Goal: Find specific page/section: Find specific page/section

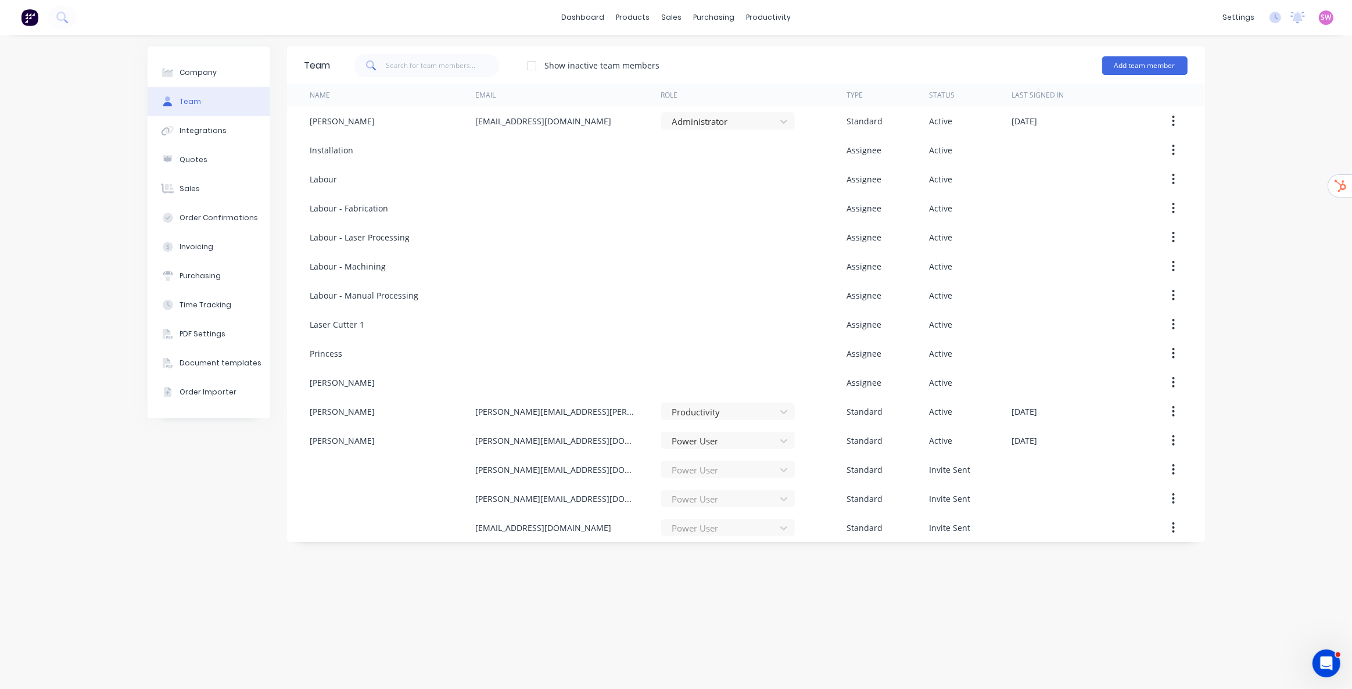
drag, startPoint x: 465, startPoint y: 630, endPoint x: 469, endPoint y: 623, distance: 8.9
click at [465, 630] on div "Team Show inactive team members Add team member Name Email Role Type Status Las…" at bounding box center [746, 361] width 918 height 631
click at [565, 15] on link "dashboard" at bounding box center [582, 17] width 55 height 17
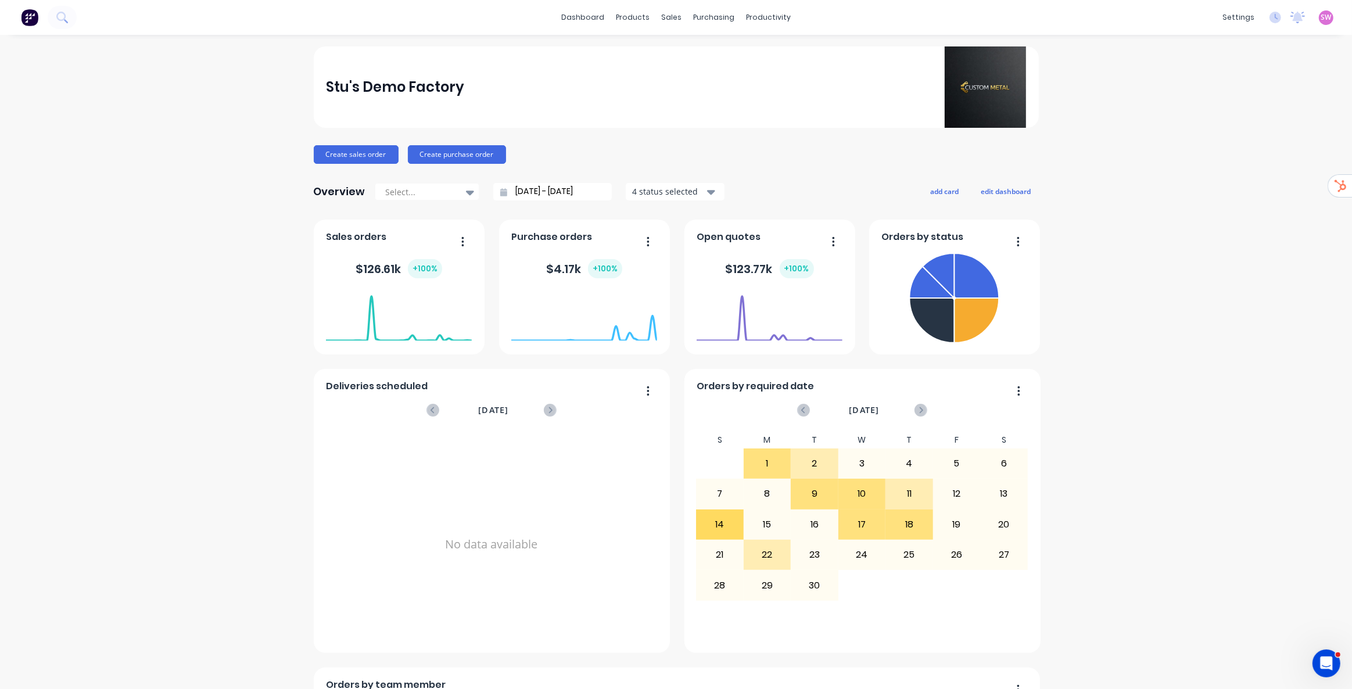
click at [1321, 16] on span "SW" at bounding box center [1326, 17] width 10 height 10
click at [1229, 145] on div "Sign out" at bounding box center [1227, 145] width 31 height 10
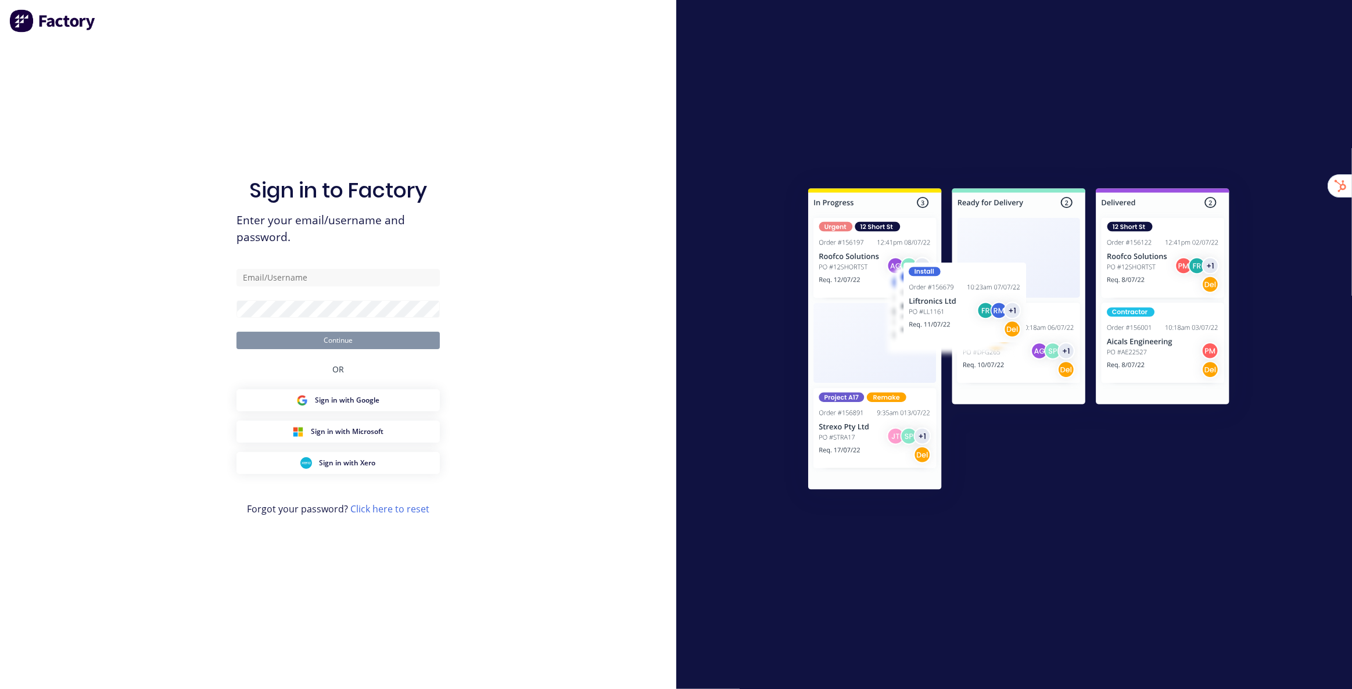
type input "[EMAIL_ADDRESS][DOMAIN_NAME]"
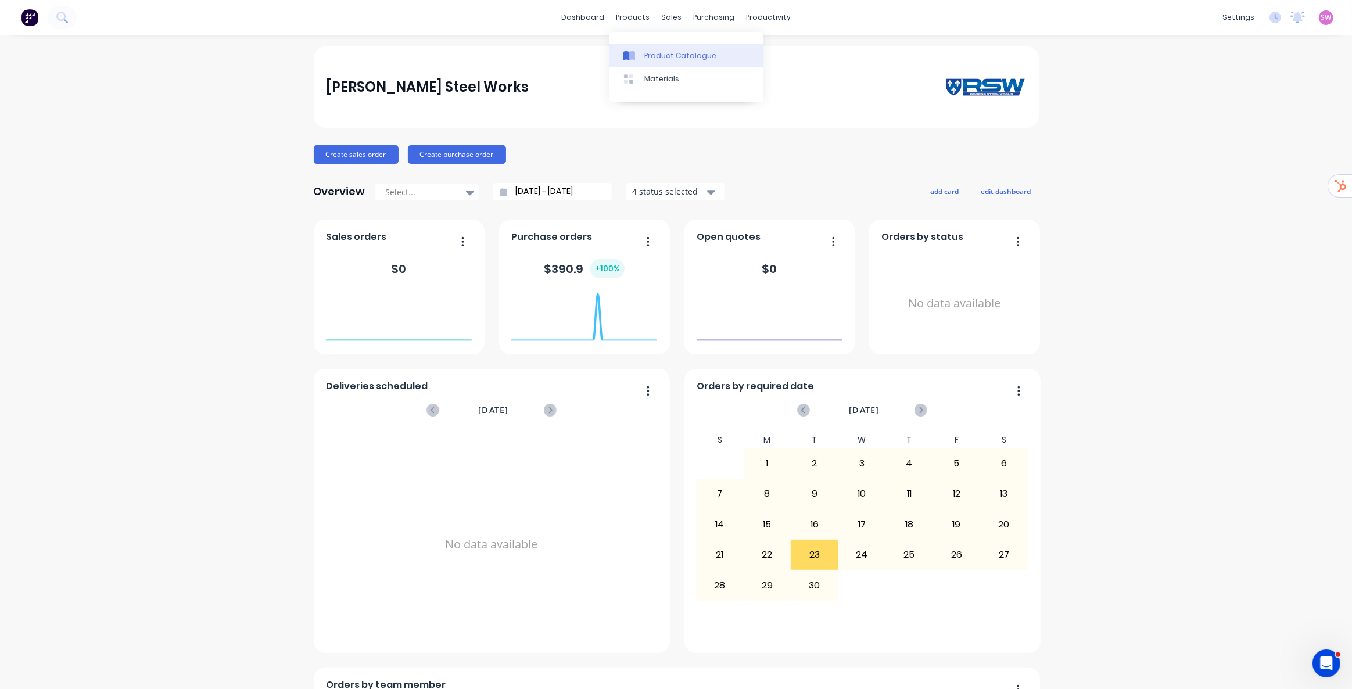
click at [650, 52] on div "Product Catalogue" at bounding box center [680, 56] width 72 height 10
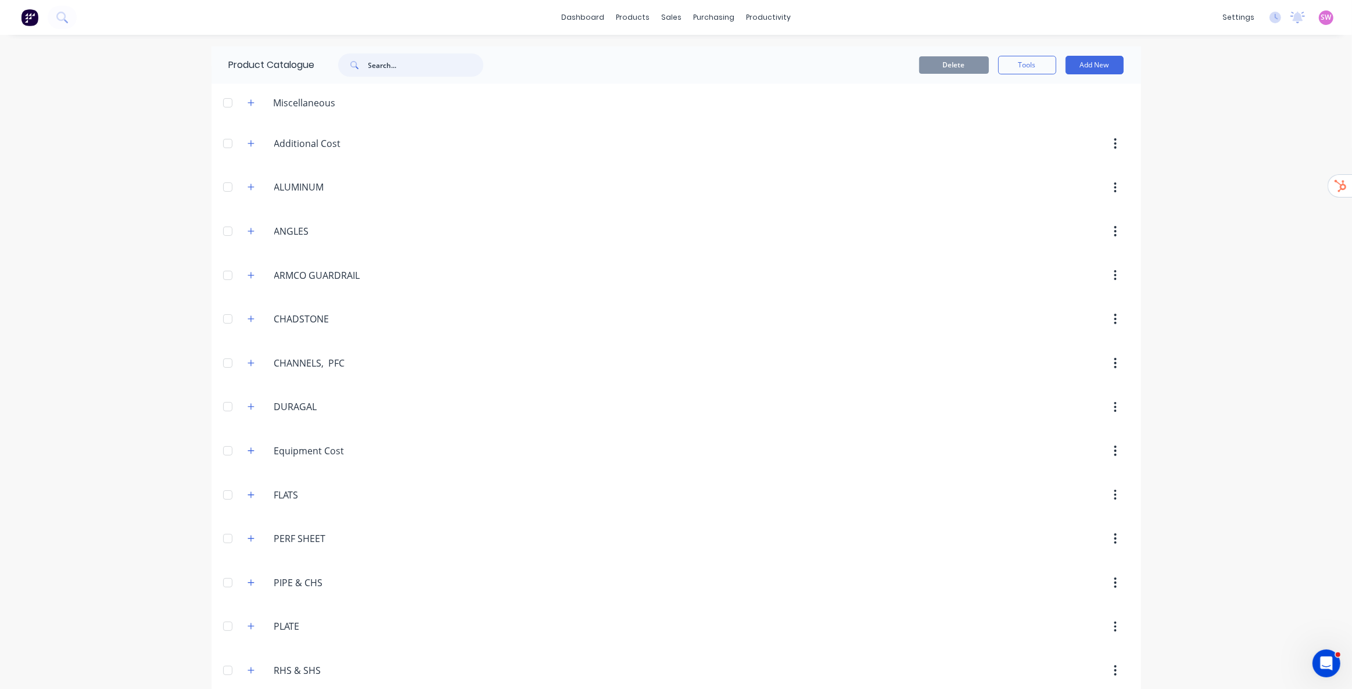
click at [399, 64] on input "text" at bounding box center [425, 64] width 115 height 23
paste input "CHANNEL - Length 9000 mm & 12000mm"
type input "CHANNEL - Length 9000 mm & 12000mm"
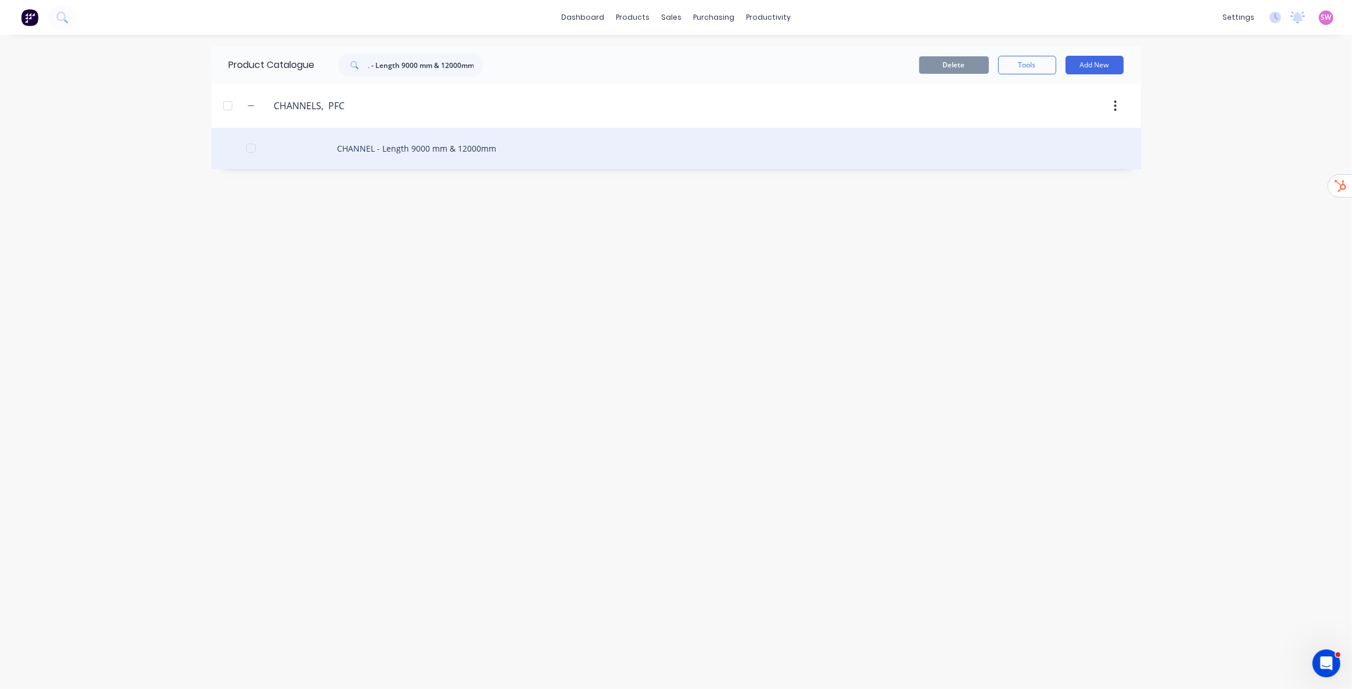
click at [465, 147] on div "CHANNEL - Length 9000 mm & 12000mm" at bounding box center [675, 148] width 929 height 41
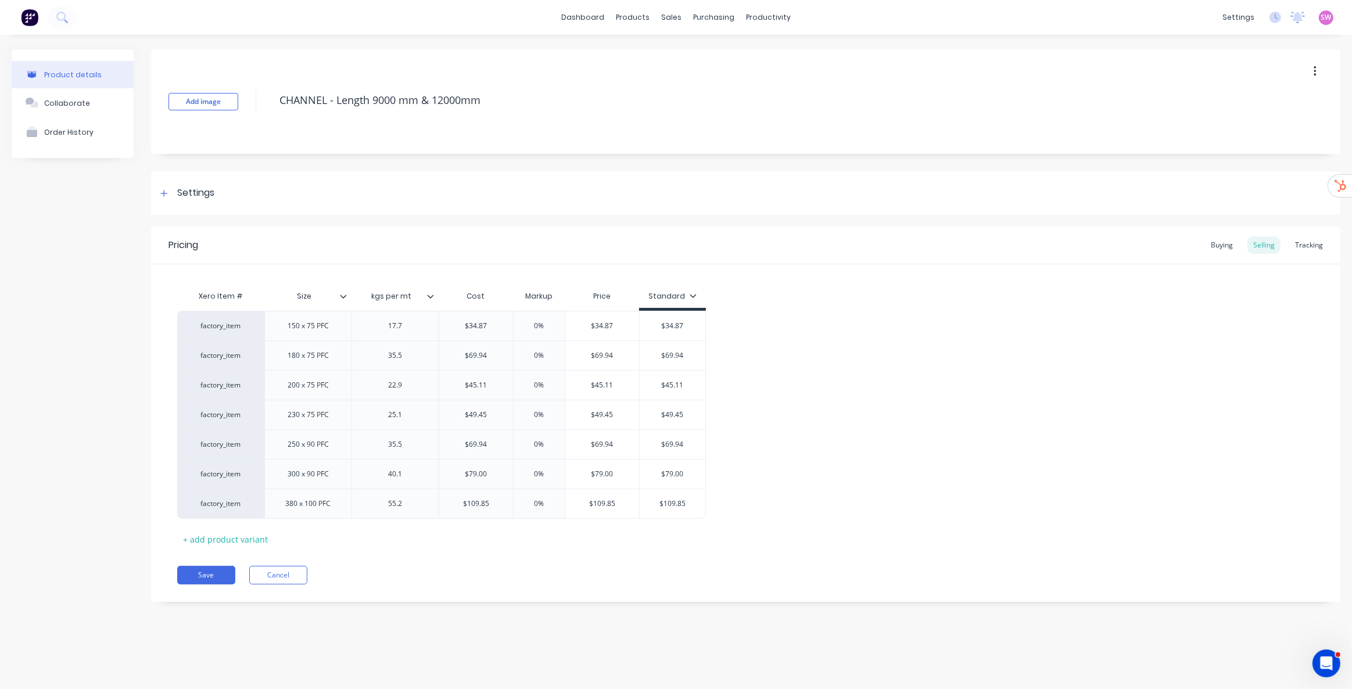
type textarea "x"
click at [59, 18] on icon at bounding box center [61, 17] width 11 height 11
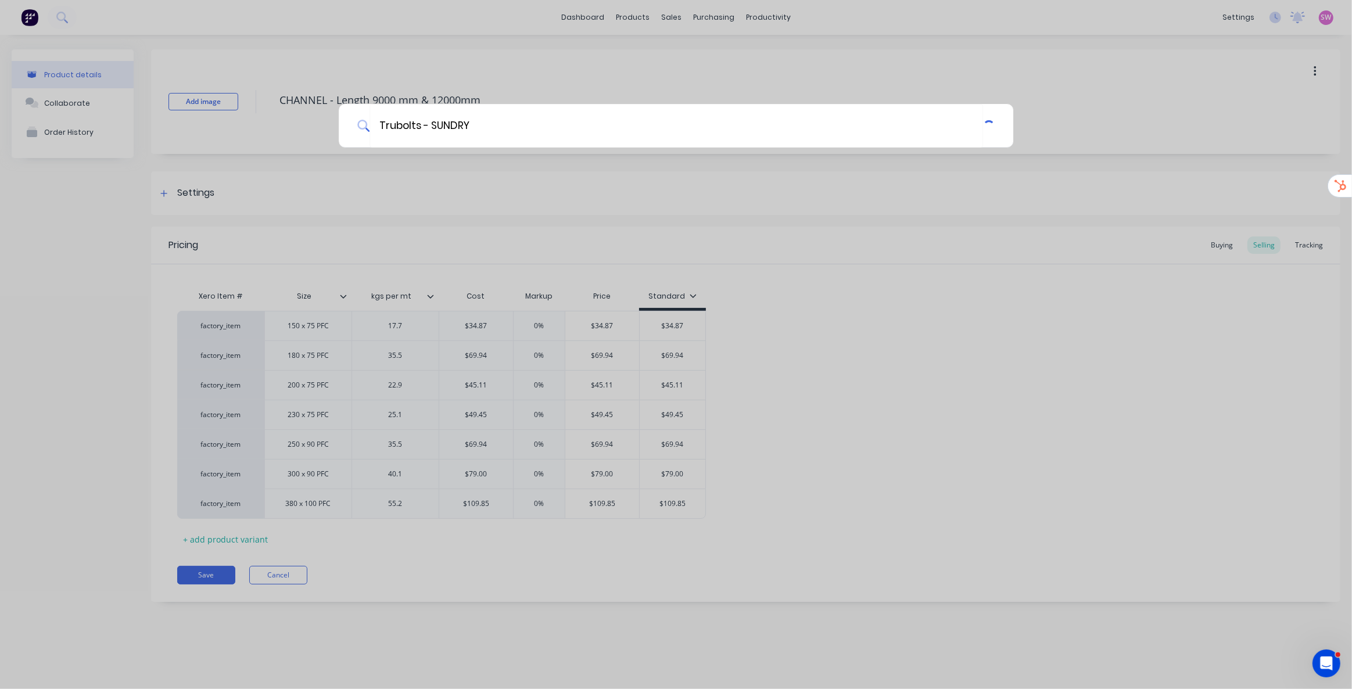
type input "Trubolts - SUNDRY"
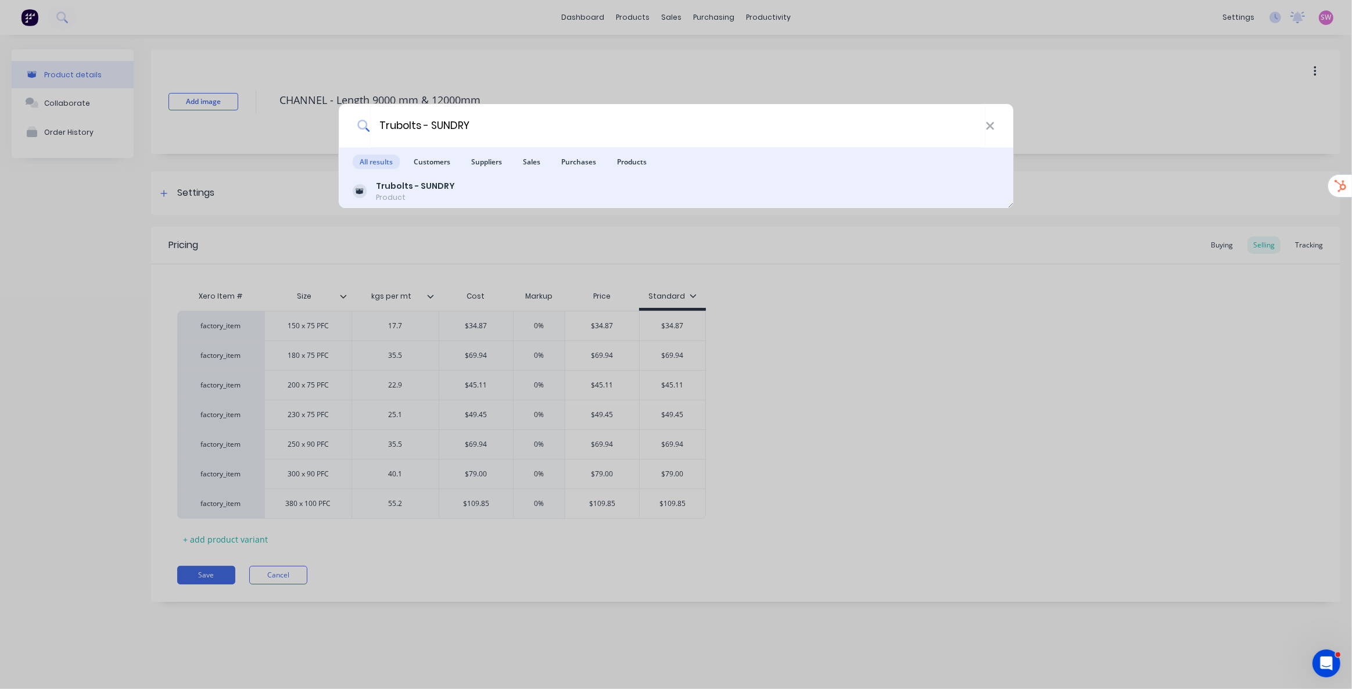
click at [476, 191] on div "Trubolts - SUNDRY Product" at bounding box center [676, 191] width 647 height 23
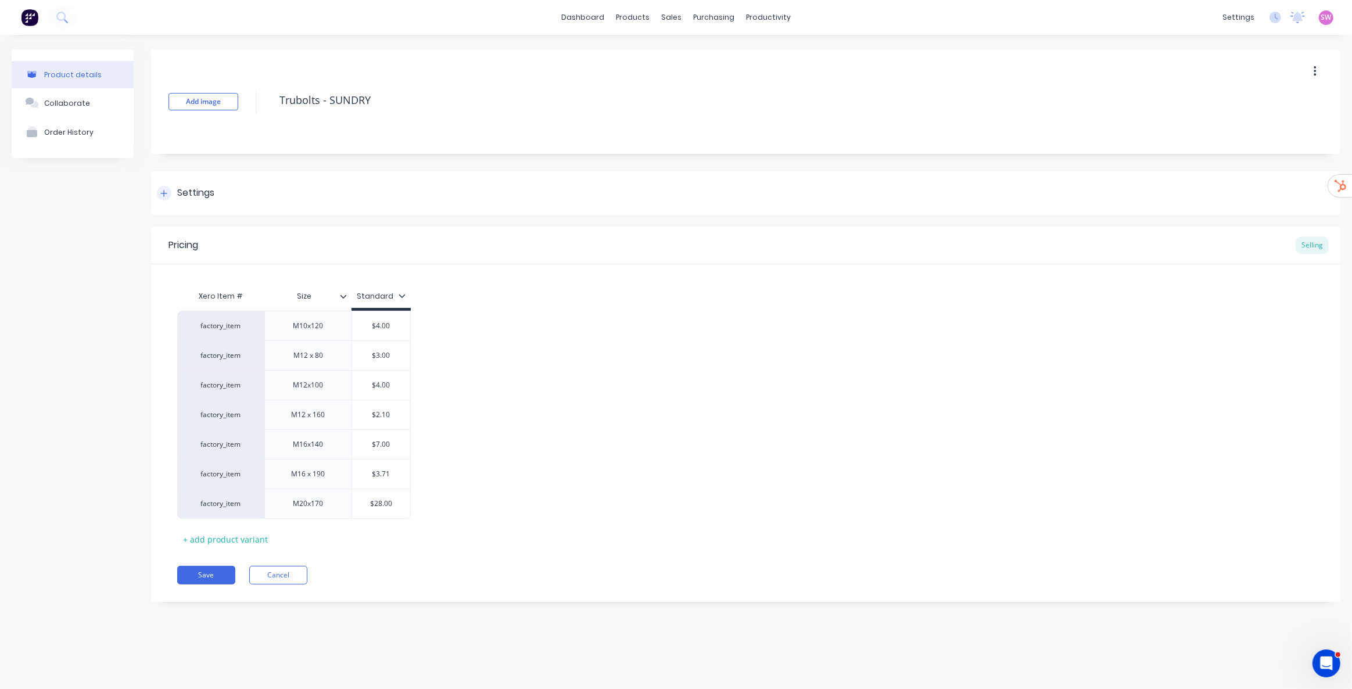
click at [161, 194] on icon at bounding box center [163, 193] width 7 height 8
type textarea "x"
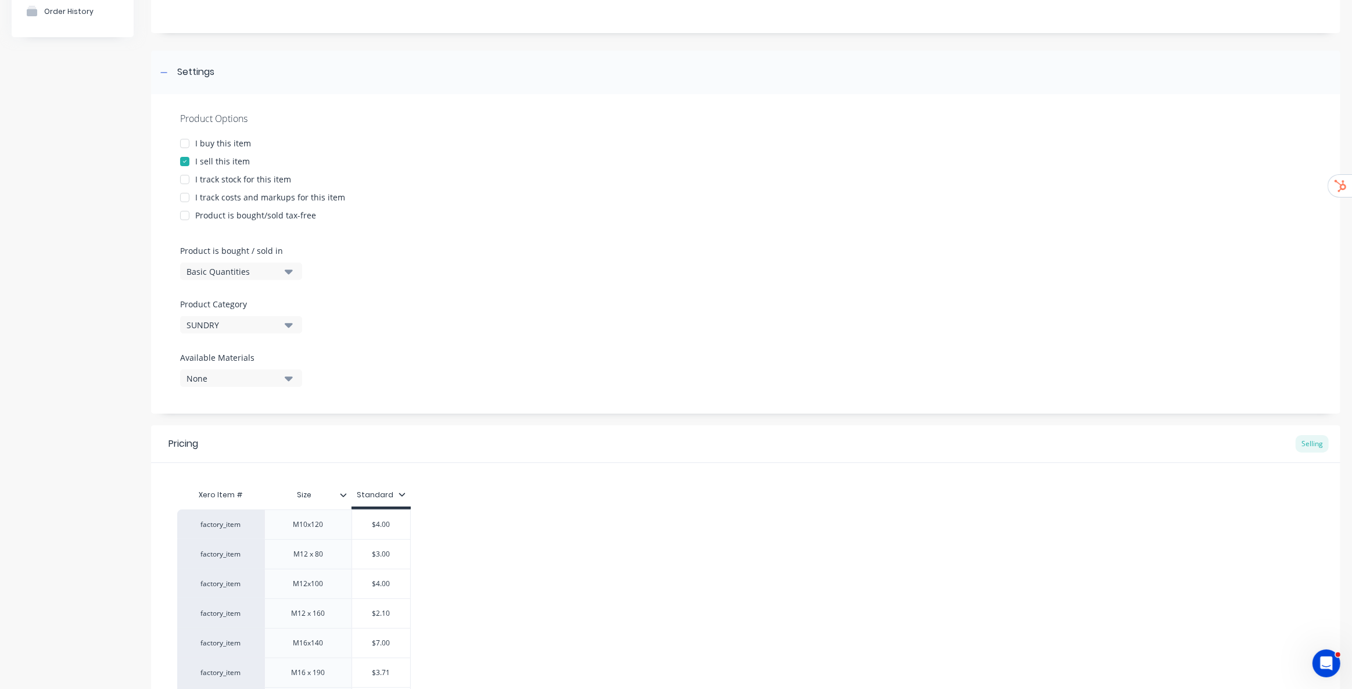
scroll to position [263, 0]
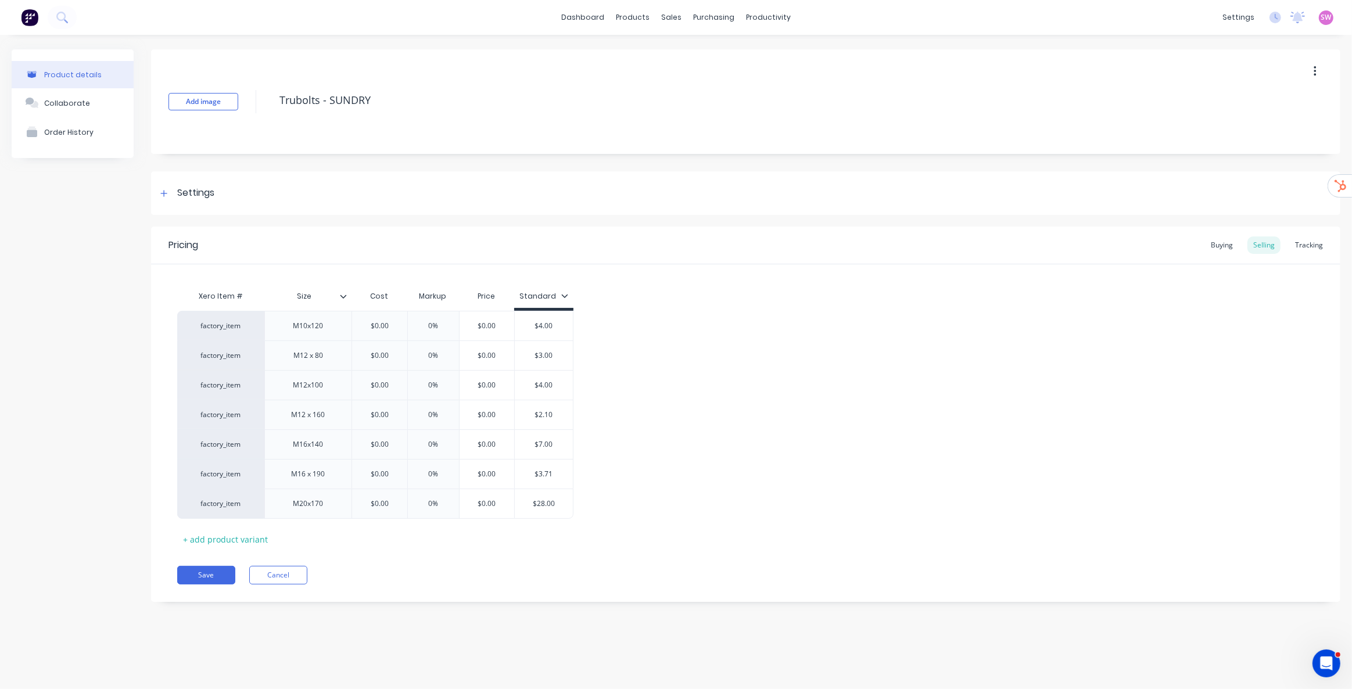
type textarea "x"
